Goal: Find specific page/section: Find specific page/section

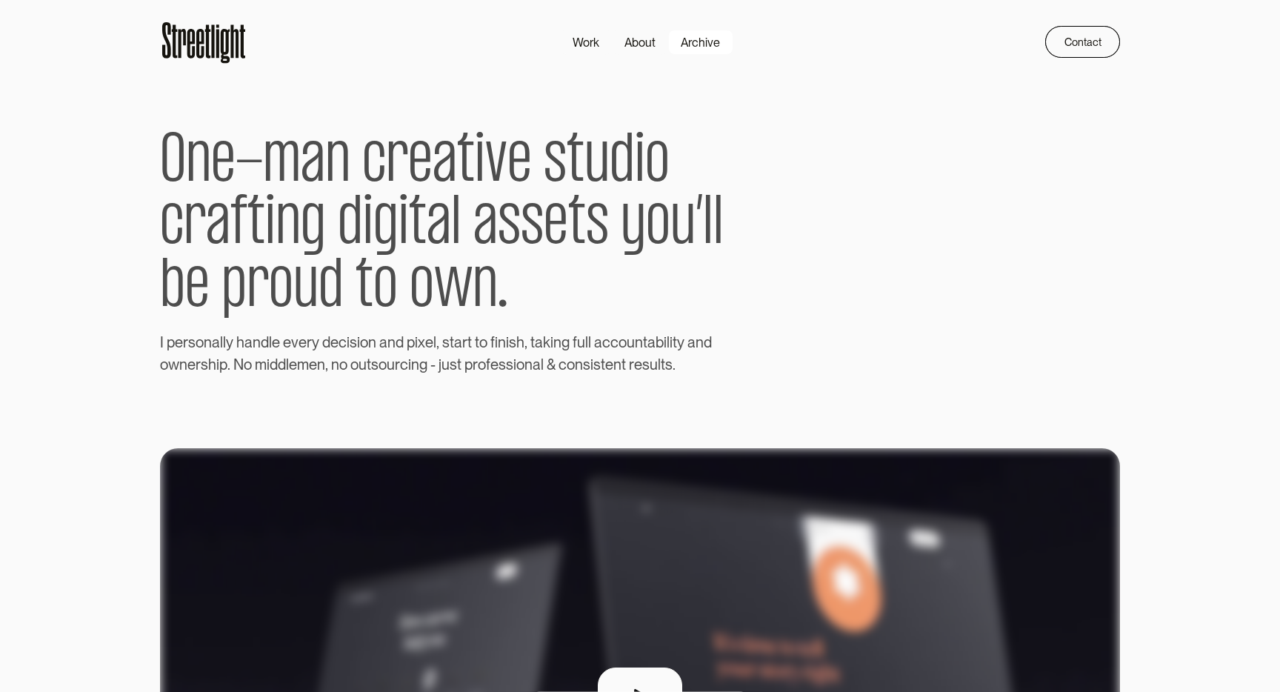
click at [694, 41] on div "Archive" at bounding box center [700, 42] width 39 height 18
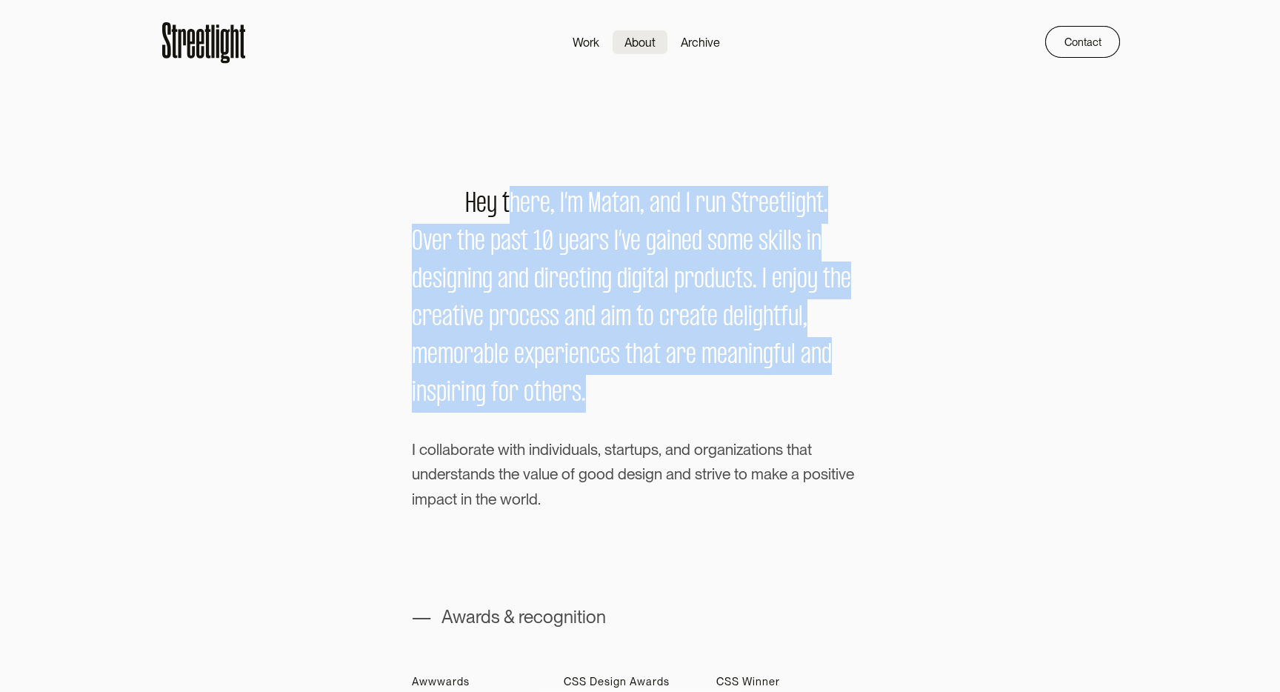
drag, startPoint x: 513, startPoint y: 203, endPoint x: 709, endPoint y: 428, distance: 298.6
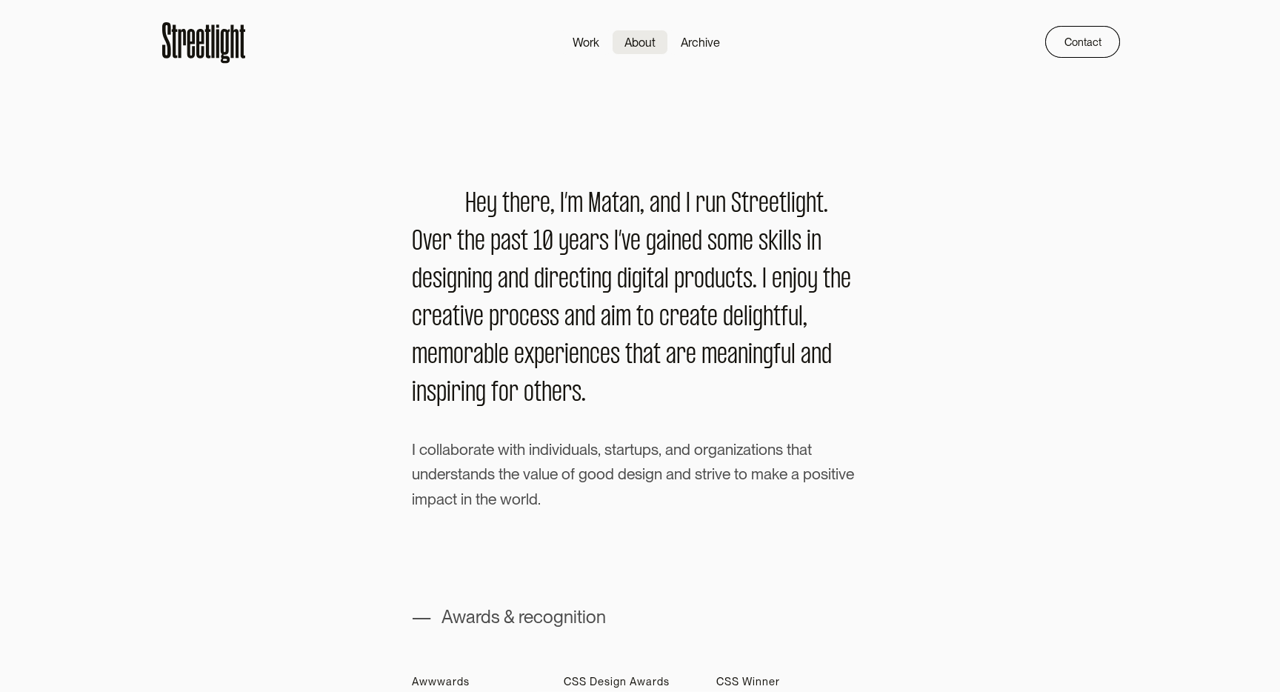
click at [717, 340] on span "e" at bounding box center [722, 356] width 10 height 38
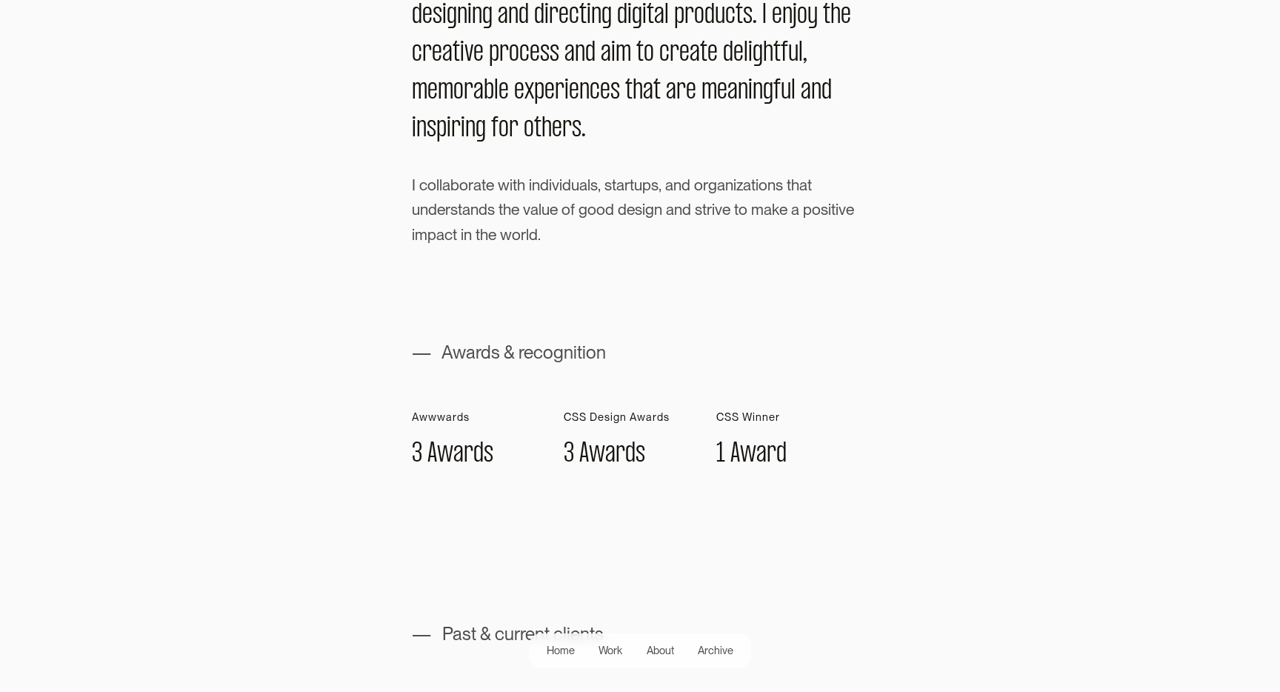
scroll to position [266, 0]
click at [430, 412] on span "w" at bounding box center [432, 416] width 9 height 12
click at [425, 451] on h1 "3 A w a r d s" at bounding box center [452, 452] width 81 height 27
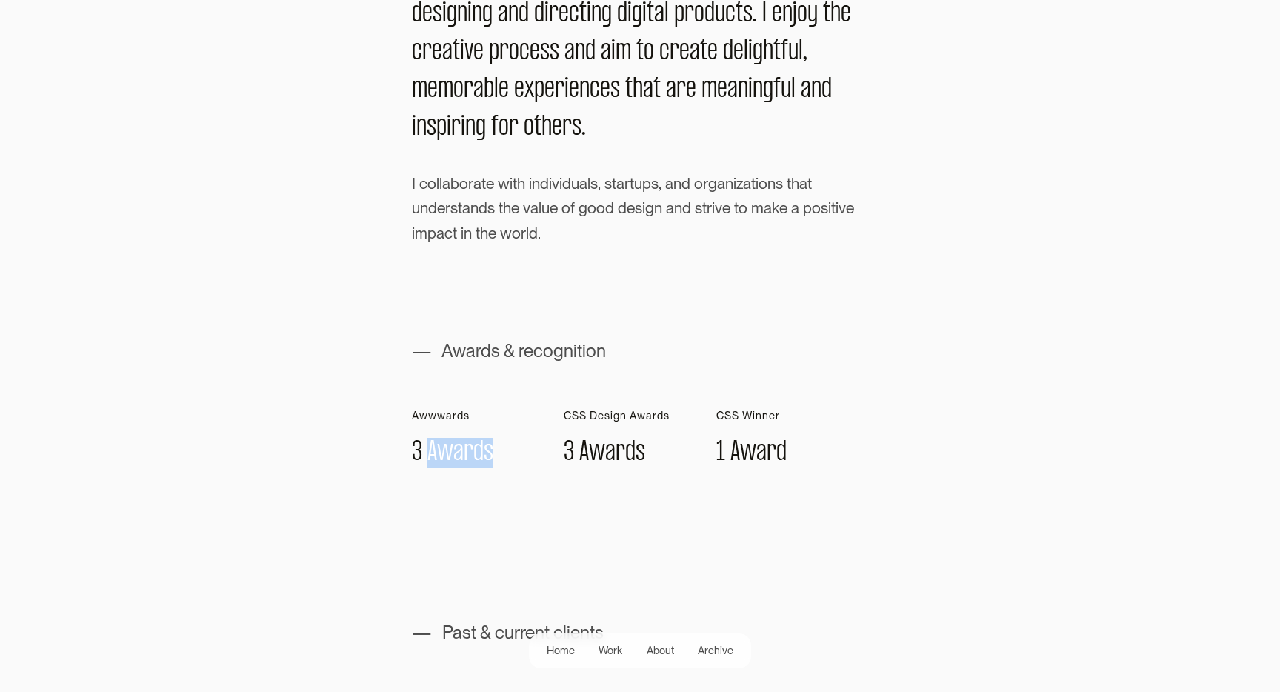
click at [425, 451] on h1 "3 A w a r d s" at bounding box center [452, 452] width 81 height 27
drag, startPoint x: 424, startPoint y: 411, endPoint x: 488, endPoint y: 416, distance: 64.6
click at [488, 416] on div "A w w w a r d s 3 A w a r d s" at bounding box center [488, 439] width 152 height 58
click at [464, 416] on span "s" at bounding box center [467, 416] width 6 height 12
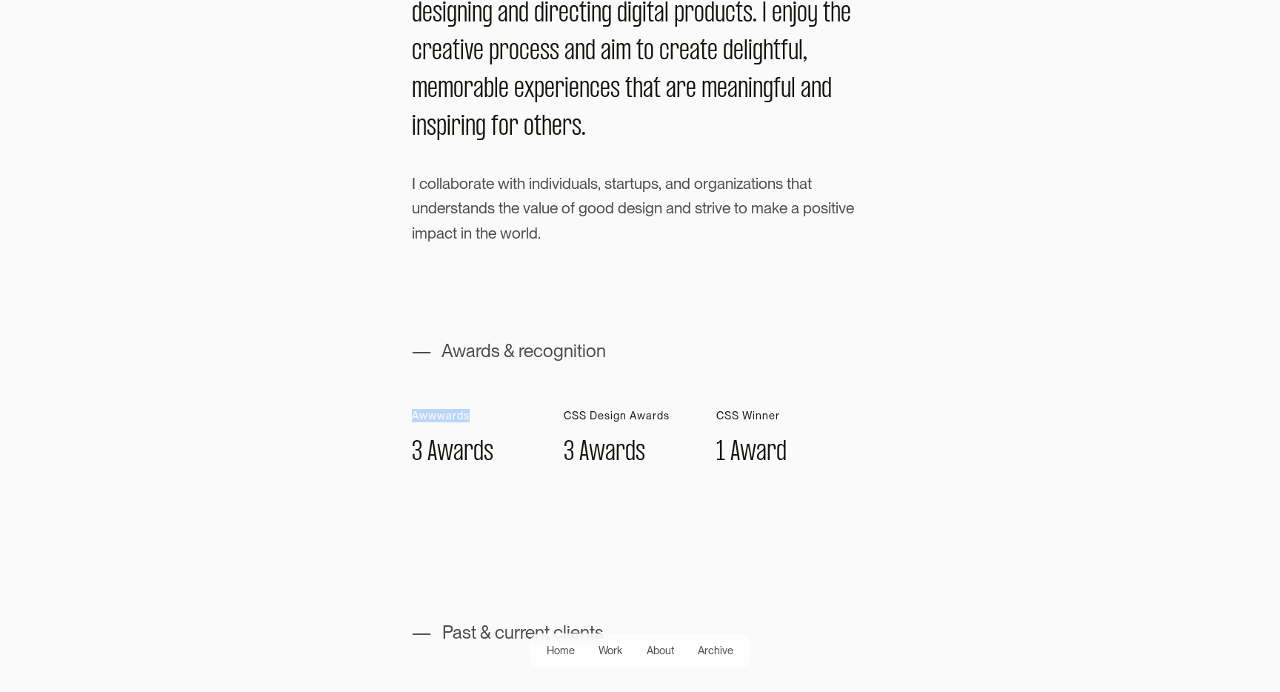
click at [464, 416] on span "s" at bounding box center [467, 416] width 6 height 12
click at [458, 461] on span "a" at bounding box center [458, 452] width 10 height 27
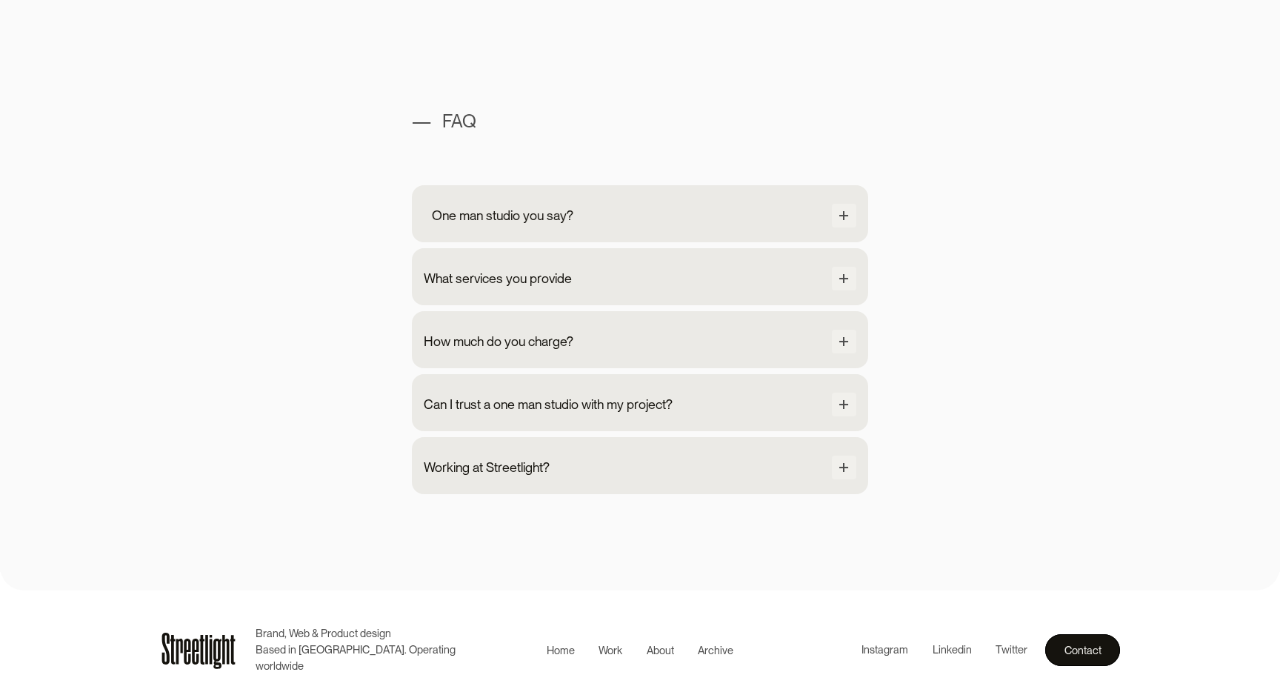
scroll to position [1372, 0]
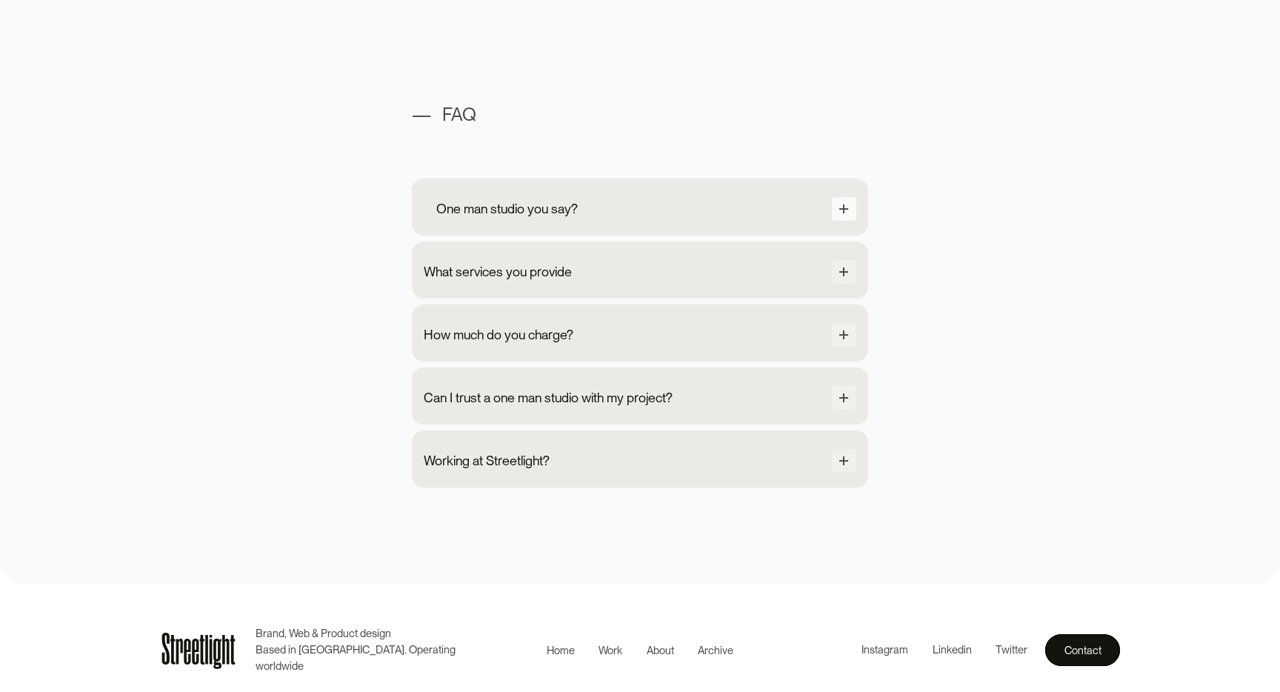
click at [849, 204] on div at bounding box center [844, 209] width 24 height 24
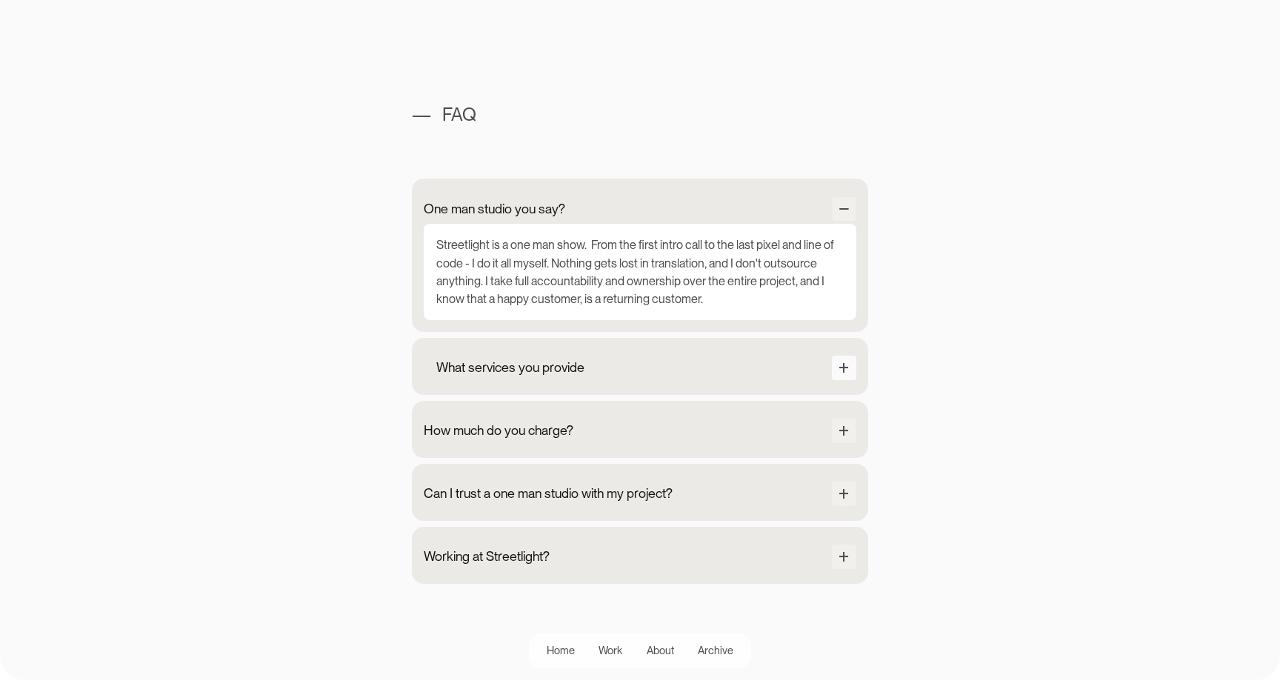
click at [843, 366] on div at bounding box center [843, 367] width 1 height 9
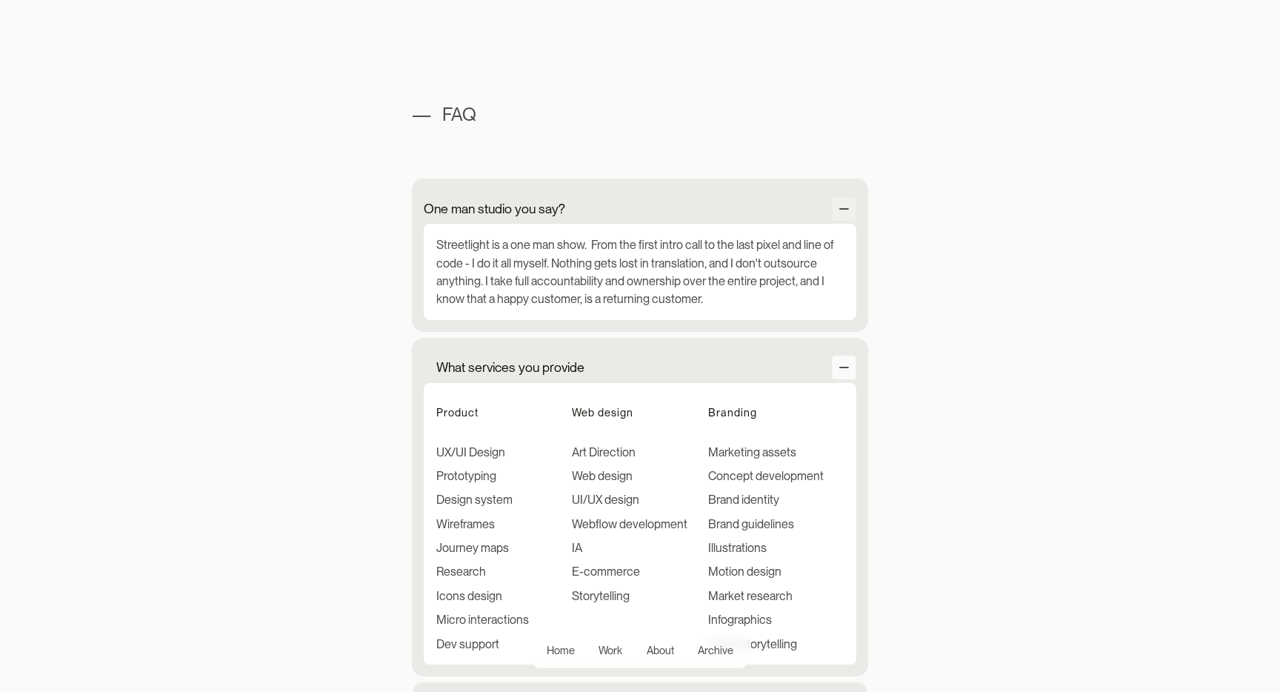
click at [848, 362] on div at bounding box center [844, 367] width 24 height 24
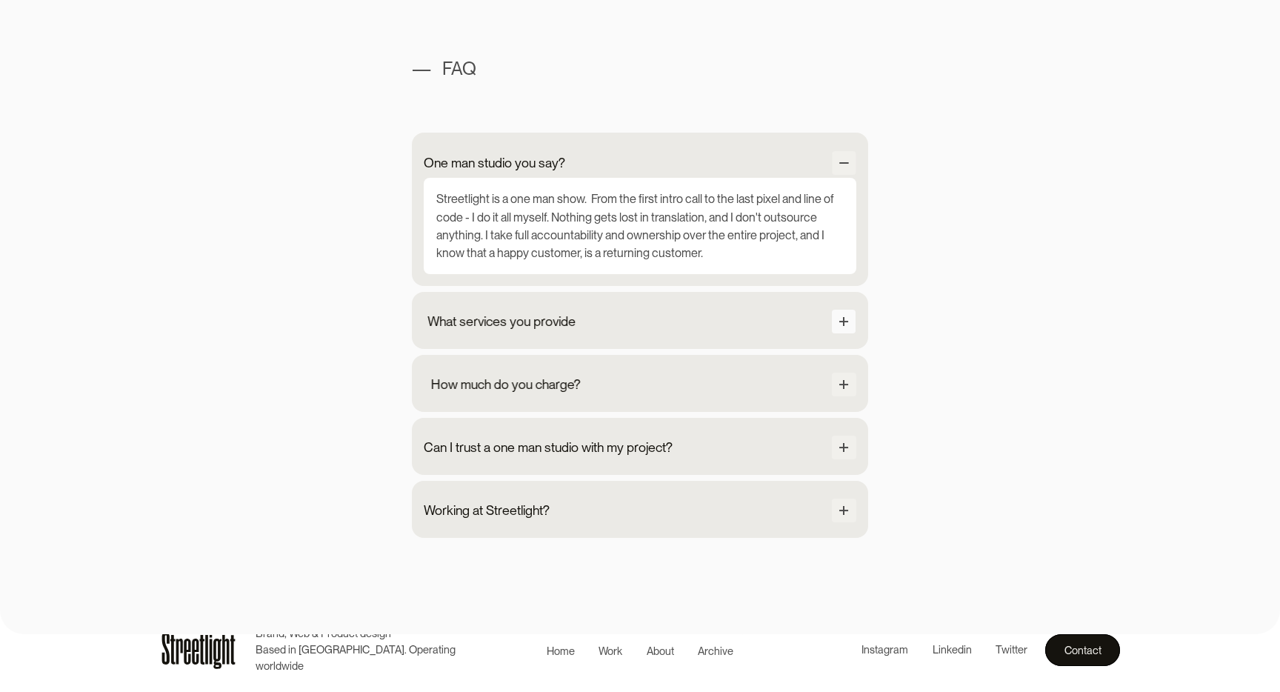
scroll to position [1419, 0]
click at [846, 384] on div at bounding box center [843, 383] width 9 height 1
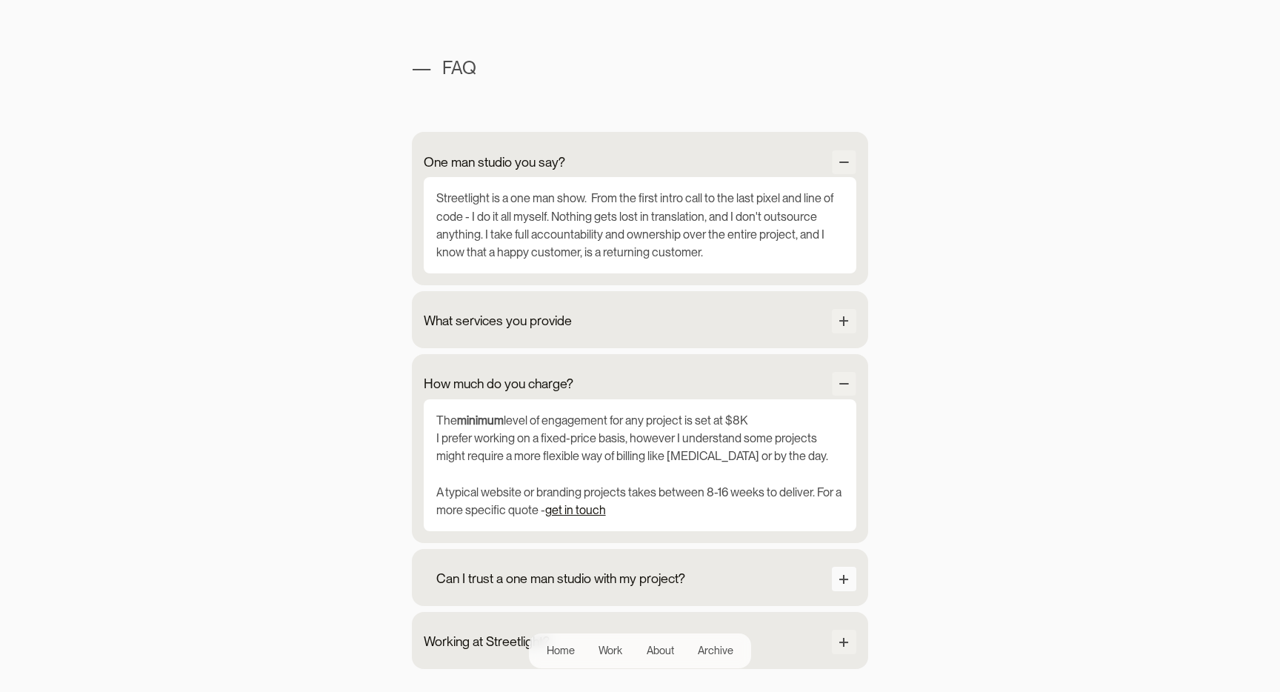
click at [840, 567] on div at bounding box center [844, 578] width 24 height 24
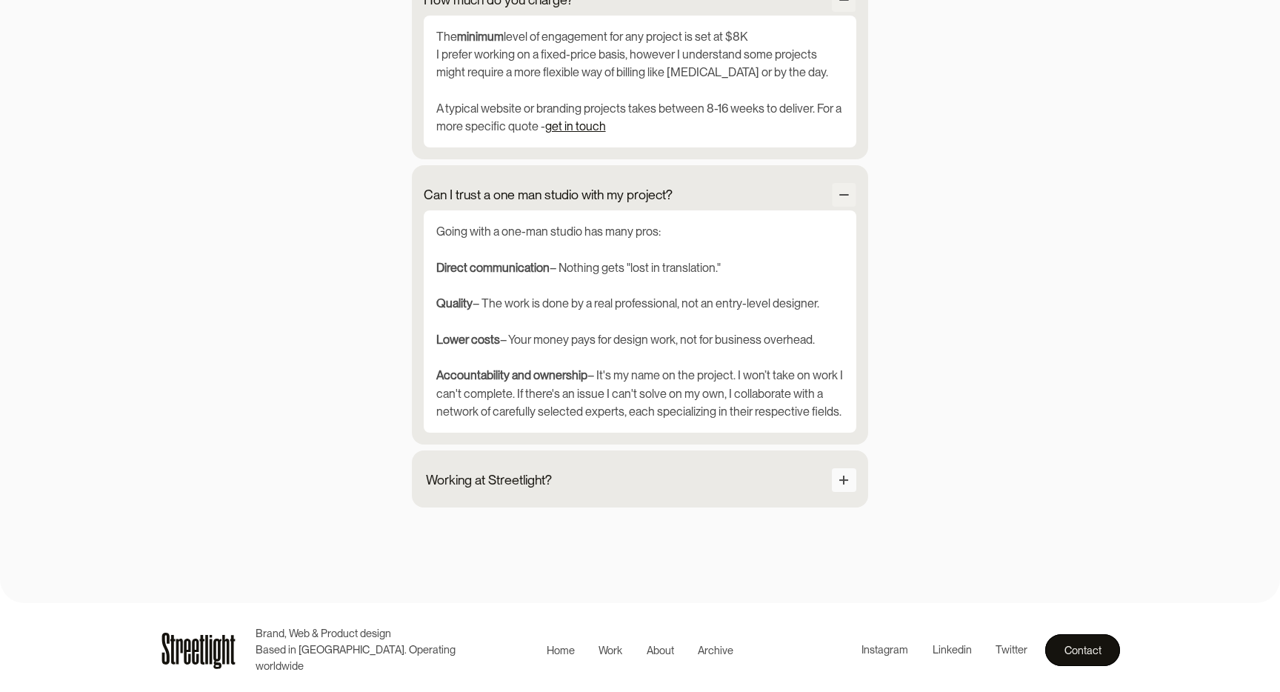
scroll to position [1803, 0]
click at [845, 472] on div at bounding box center [844, 479] width 24 height 24
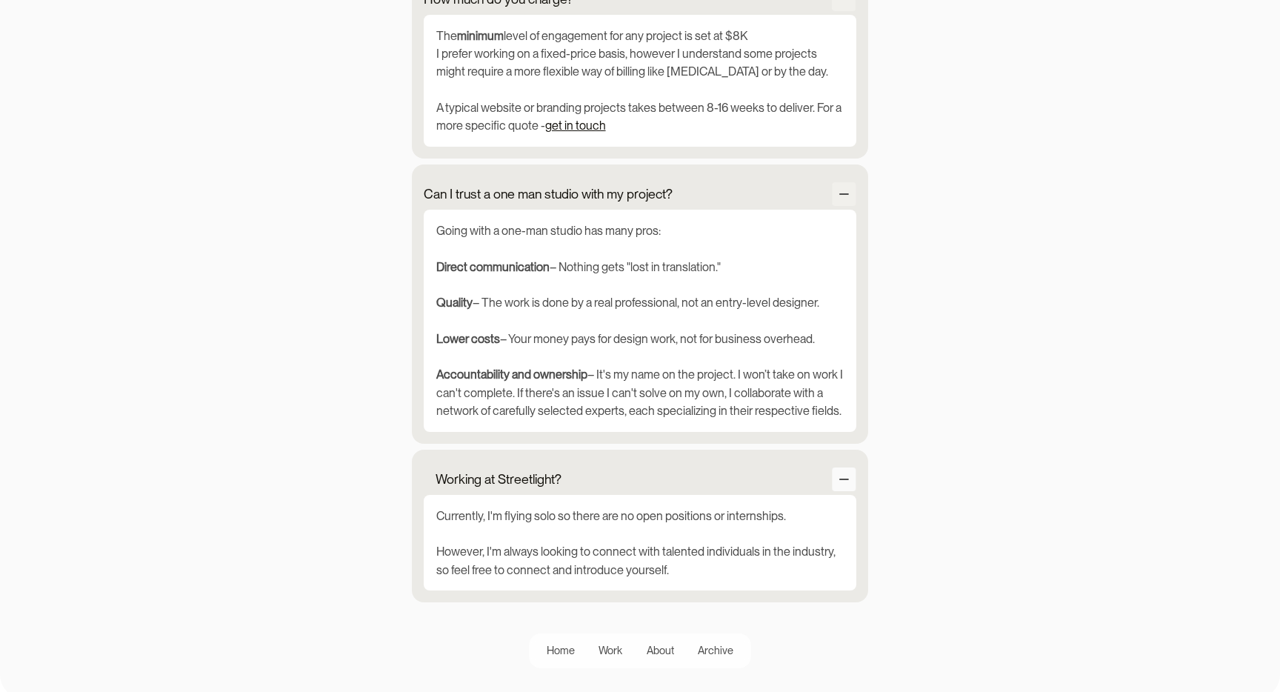
click at [845, 472] on div at bounding box center [844, 479] width 24 height 24
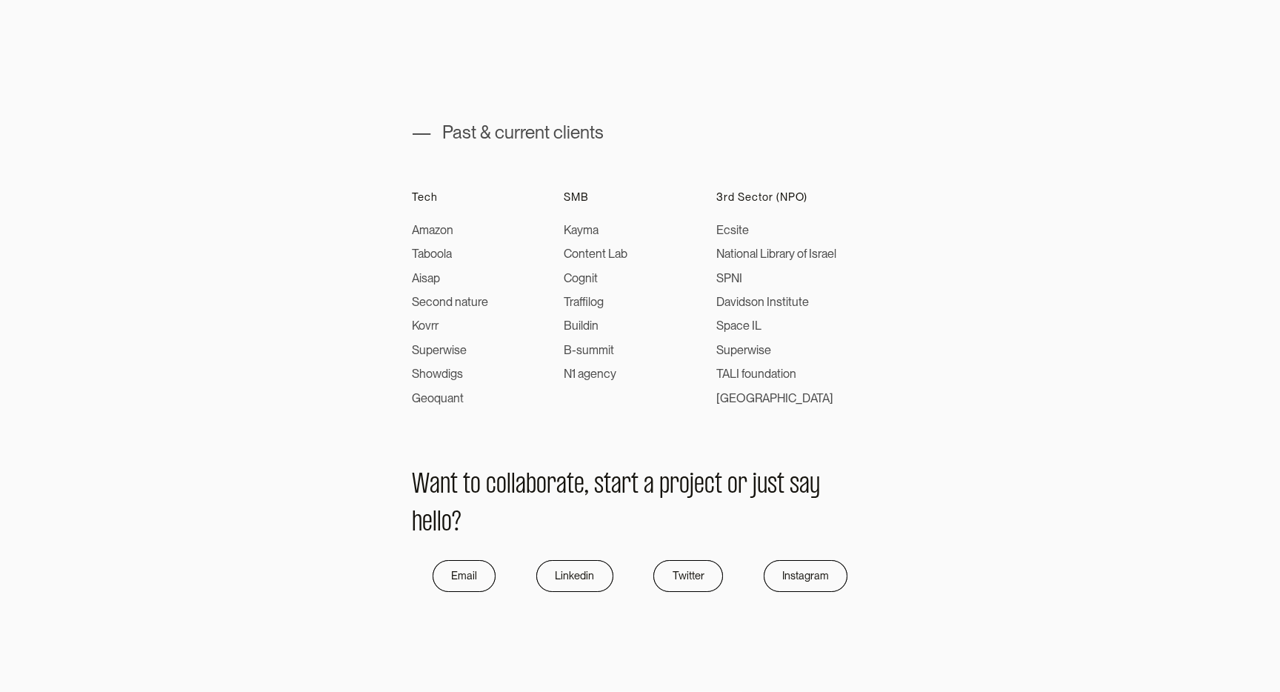
scroll to position [766, 0]
click at [791, 579] on link "Instagram" at bounding box center [800, 570] width 84 height 31
